Goal: Task Accomplishment & Management: Use online tool/utility

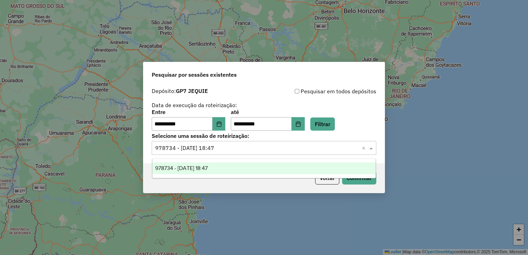
click at [297, 153] on div "Selecione uma sessão × 978734 - 13/08/2025 18:47 ×" at bounding box center [264, 148] width 225 height 14
click at [222, 123] on icon "Choose Date" at bounding box center [219, 124] width 6 height 6
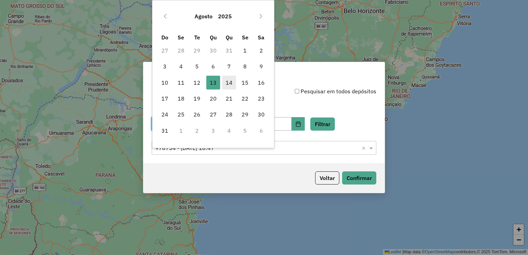
click at [231, 86] on span "14" at bounding box center [229, 83] width 14 height 14
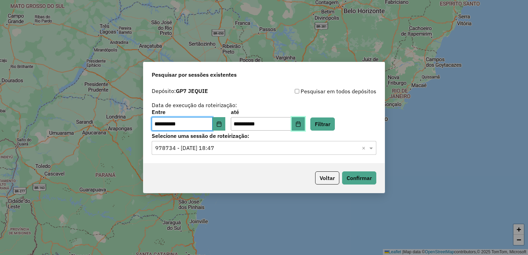
click at [301, 125] on icon "Choose Date" at bounding box center [299, 124] width 6 height 6
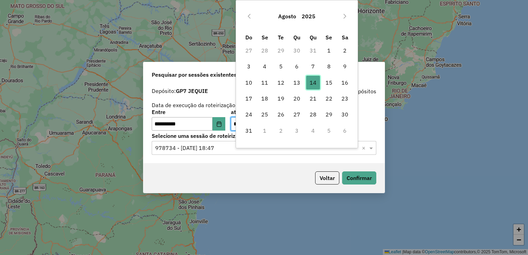
click at [314, 84] on span "14" at bounding box center [313, 83] width 14 height 14
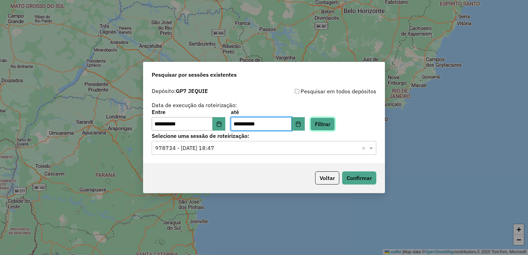
click at [335, 127] on button "Filtrar" at bounding box center [322, 124] width 25 height 13
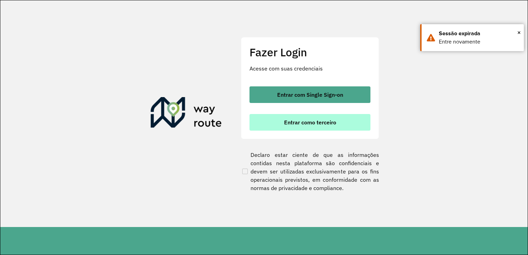
click at [329, 128] on button "Entrar como terceiro" at bounding box center [310, 122] width 121 height 17
click at [309, 121] on span "Entrar como terceiro" at bounding box center [310, 123] width 52 height 6
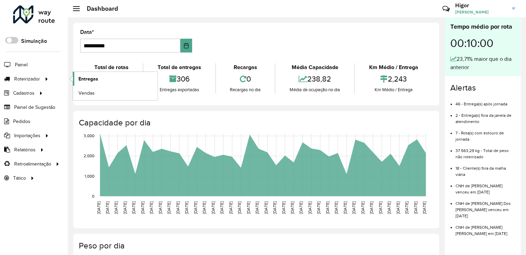
click at [99, 82] on link "Entregas" at bounding box center [115, 79] width 85 height 14
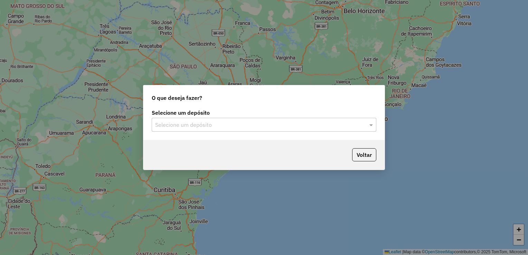
click at [265, 120] on div "Selecione um depósito" at bounding box center [264, 125] width 225 height 14
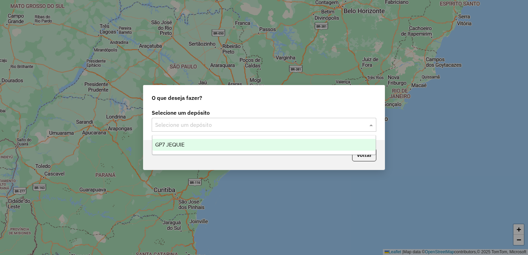
click at [204, 145] on div "GP7 JEQUIE" at bounding box center [264, 145] width 224 height 12
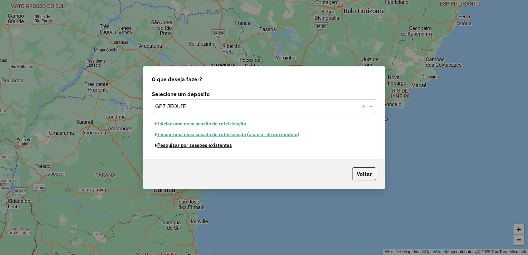
click at [203, 147] on button "Pesquisar por sessões existentes" at bounding box center [193, 145] width 83 height 11
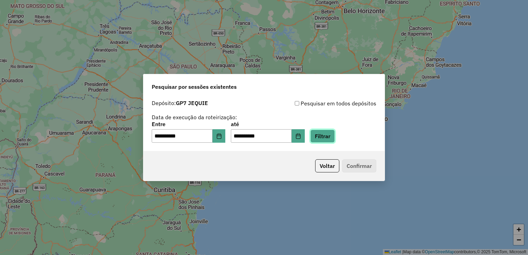
click at [335, 136] on button "Filtrar" at bounding box center [322, 136] width 25 height 13
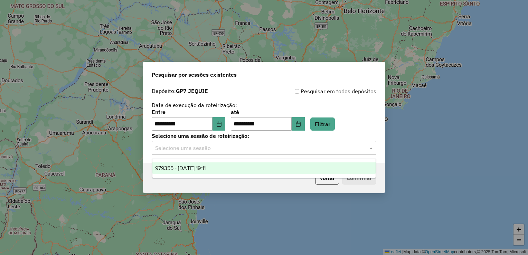
click at [324, 147] on input "text" at bounding box center [257, 148] width 204 height 8
click at [221, 162] on div "979355 - 14/08/2025 19:11" at bounding box center [264, 168] width 224 height 12
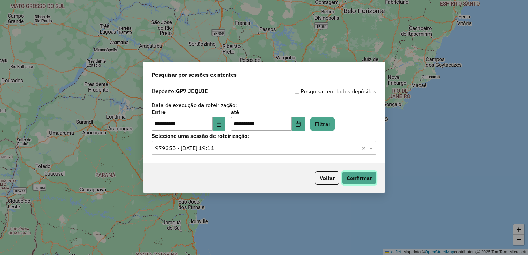
click at [364, 177] on button "Confirmar" at bounding box center [359, 177] width 34 height 13
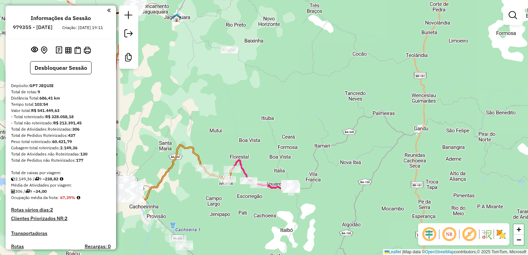
drag, startPoint x: 230, startPoint y: 107, endPoint x: 461, endPoint y: 9, distance: 251.7
click at [460, 9] on div "Janela de atendimento Grade de atendimento Capacidade Transportadoras Veículos …" at bounding box center [264, 127] width 528 height 255
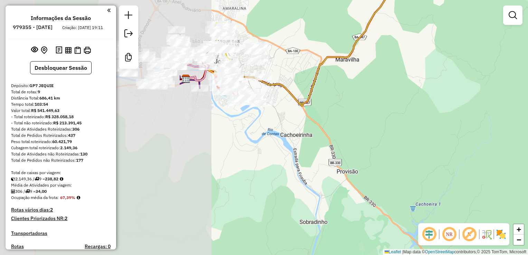
drag, startPoint x: 153, startPoint y: 100, endPoint x: 449, endPoint y: 40, distance: 301.9
click at [449, 40] on div "Janela de atendimento Grade de atendimento Capacidade Transportadoras Veículos …" at bounding box center [264, 127] width 528 height 255
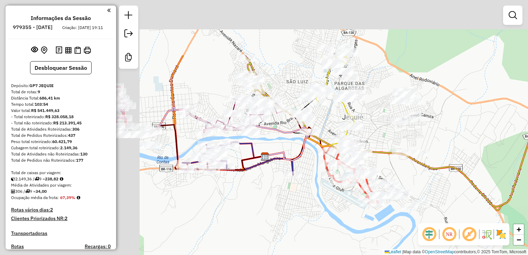
drag, startPoint x: 264, startPoint y: 43, endPoint x: 416, endPoint y: 124, distance: 172.0
click at [416, 124] on div "Janela de atendimento Grade de atendimento Capacidade Transportadoras Veículos …" at bounding box center [264, 127] width 528 height 255
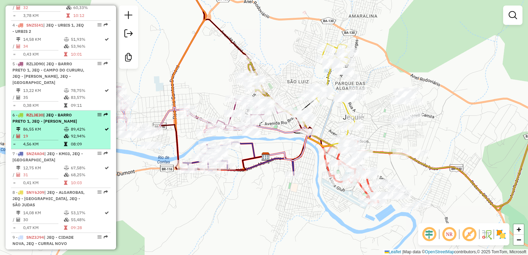
scroll to position [380, 0]
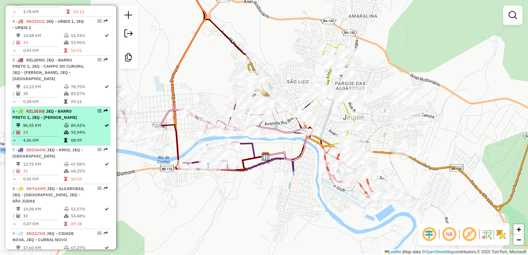
click at [55, 137] on td "4,56 KM" at bounding box center [43, 140] width 41 height 7
select select "**********"
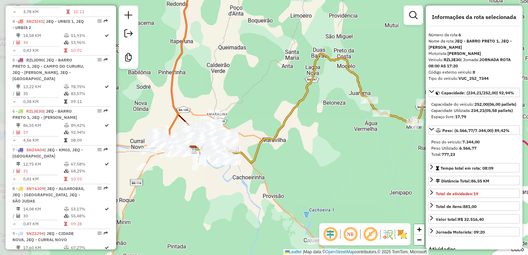
drag, startPoint x: 259, startPoint y: 162, endPoint x: 326, endPoint y: 142, distance: 70.7
click at [326, 142] on div "Janela de atendimento Grade de atendimento Capacidade Transportadoras Veículos …" at bounding box center [264, 127] width 528 height 255
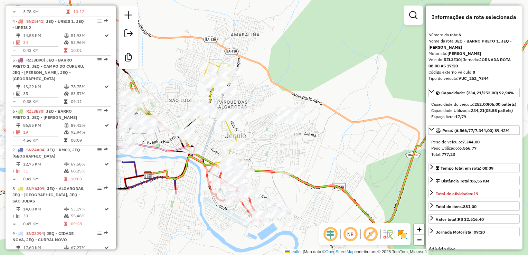
click at [161, 106] on div "Janela de atendimento Grade de atendimento Capacidade Transportadoras Veículos …" at bounding box center [264, 127] width 528 height 255
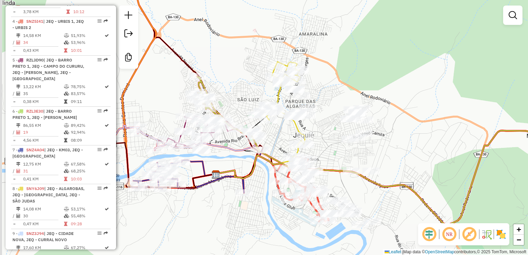
drag, startPoint x: 161, startPoint y: 106, endPoint x: 239, endPoint y: 103, distance: 77.1
click at [235, 104] on div "Janela de atendimento Grade de atendimento Capacidade Transportadoras Veículos …" at bounding box center [264, 127] width 528 height 255
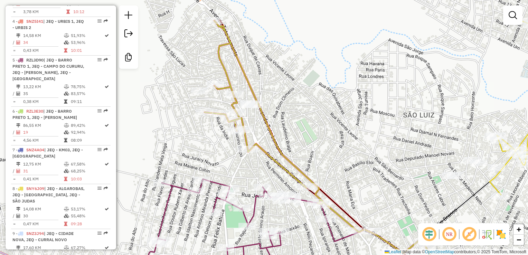
drag, startPoint x: 279, startPoint y: 70, endPoint x: 290, endPoint y: 115, distance: 46.7
click at [290, 115] on div "Janela de atendimento Grade de atendimento Capacidade Transportadoras Veículos …" at bounding box center [264, 127] width 528 height 255
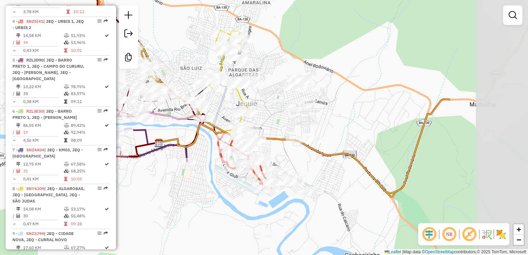
drag, startPoint x: 404, startPoint y: 143, endPoint x: 274, endPoint y: 96, distance: 138.7
click at [274, 96] on div "Janela de atendimento Grade de atendimento Capacidade Transportadoras Veículos …" at bounding box center [264, 127] width 528 height 255
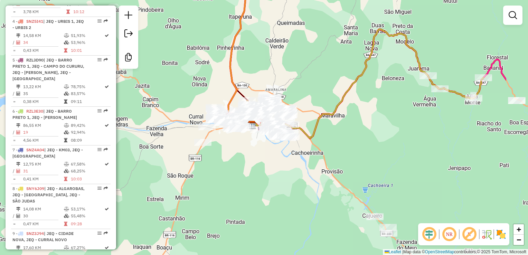
drag, startPoint x: 437, startPoint y: 122, endPoint x: 348, endPoint y: 117, distance: 89.4
click at [347, 121] on div "Janela de atendimento Grade de atendimento Capacidade Transportadoras Veículos …" at bounding box center [264, 127] width 528 height 255
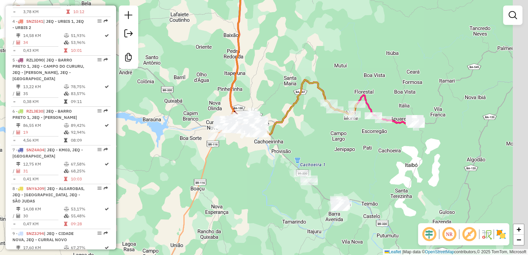
drag, startPoint x: 453, startPoint y: 120, endPoint x: 341, endPoint y: 128, distance: 112.0
click at [342, 129] on div "Janela de atendimento Grade de atendimento Capacidade Transportadoras Veículos …" at bounding box center [264, 127] width 528 height 255
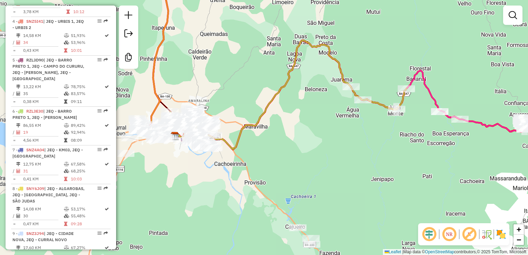
drag, startPoint x: 282, startPoint y: 129, endPoint x: 337, endPoint y: 127, distance: 55.0
click at [337, 127] on div "Janela de atendimento Grade de atendimento Capacidade Transportadoras Veículos …" at bounding box center [264, 127] width 528 height 255
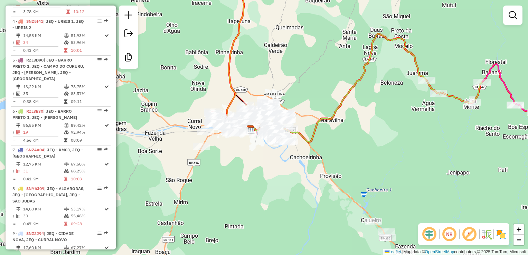
drag, startPoint x: 278, startPoint y: 128, endPoint x: 354, endPoint y: 121, distance: 76.3
click at [354, 121] on div "Janela de atendimento Grade de atendimento Capacidade Transportadoras Veículos …" at bounding box center [264, 127] width 528 height 255
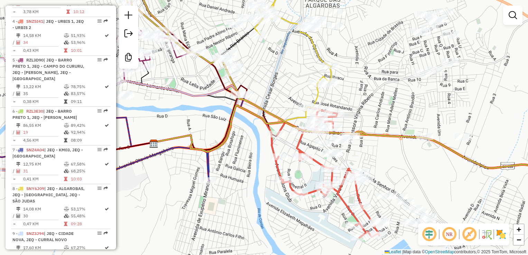
drag, startPoint x: 249, startPoint y: 95, endPoint x: 239, endPoint y: 131, distance: 37.1
click at [239, 131] on icon at bounding box center [366, 158] width 427 height 106
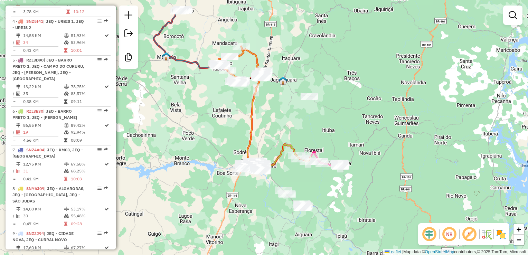
drag, startPoint x: 283, startPoint y: 214, endPoint x: 293, endPoint y: 129, distance: 85.6
click at [292, 139] on div "Janela de atendimento Grade de atendimento Capacidade Transportadoras Veículos …" at bounding box center [264, 127] width 528 height 255
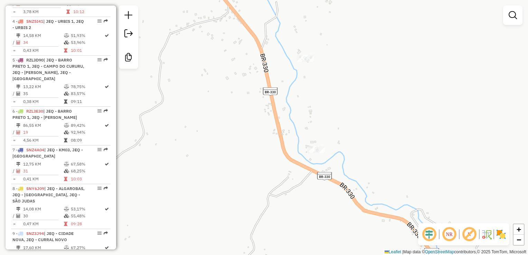
click at [320, 153] on div at bounding box center [316, 149] width 17 height 7
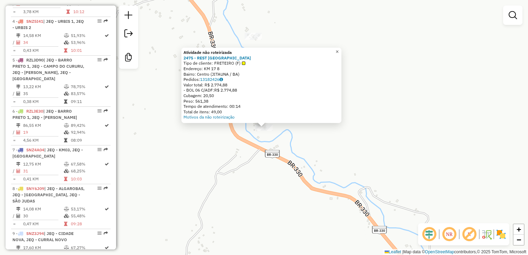
click at [339, 50] on link "×" at bounding box center [337, 52] width 8 height 8
